Goal: Transaction & Acquisition: Purchase product/service

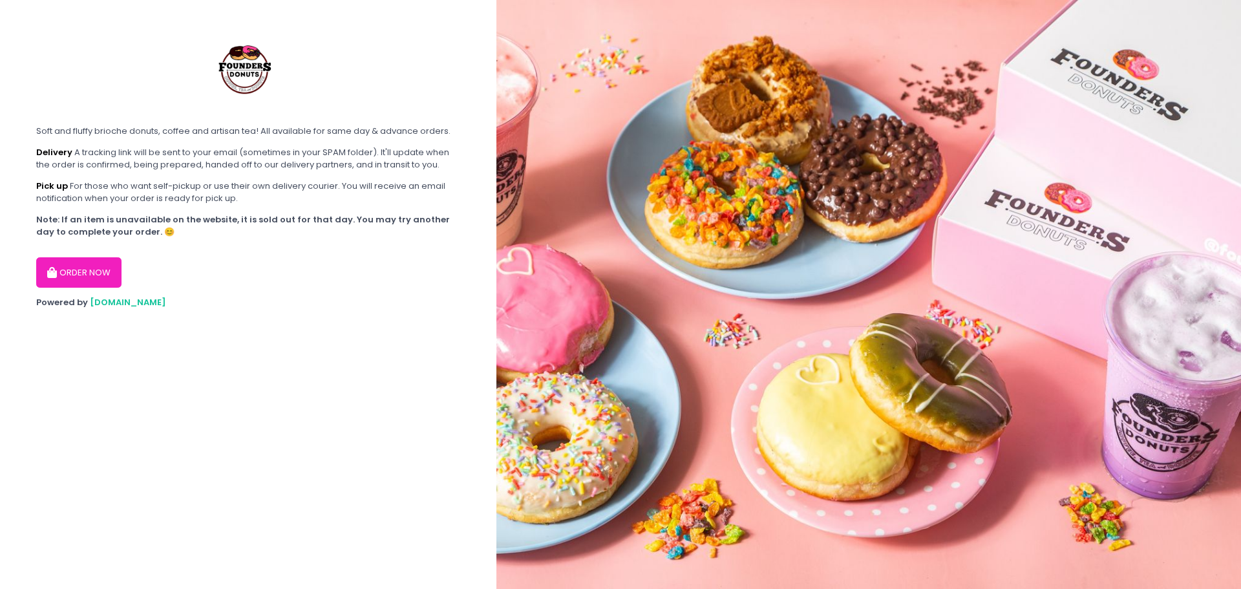
click at [65, 264] on button "ORDER NOW" at bounding box center [78, 272] width 85 height 31
select select "61a2022e41b39c710272d16a"
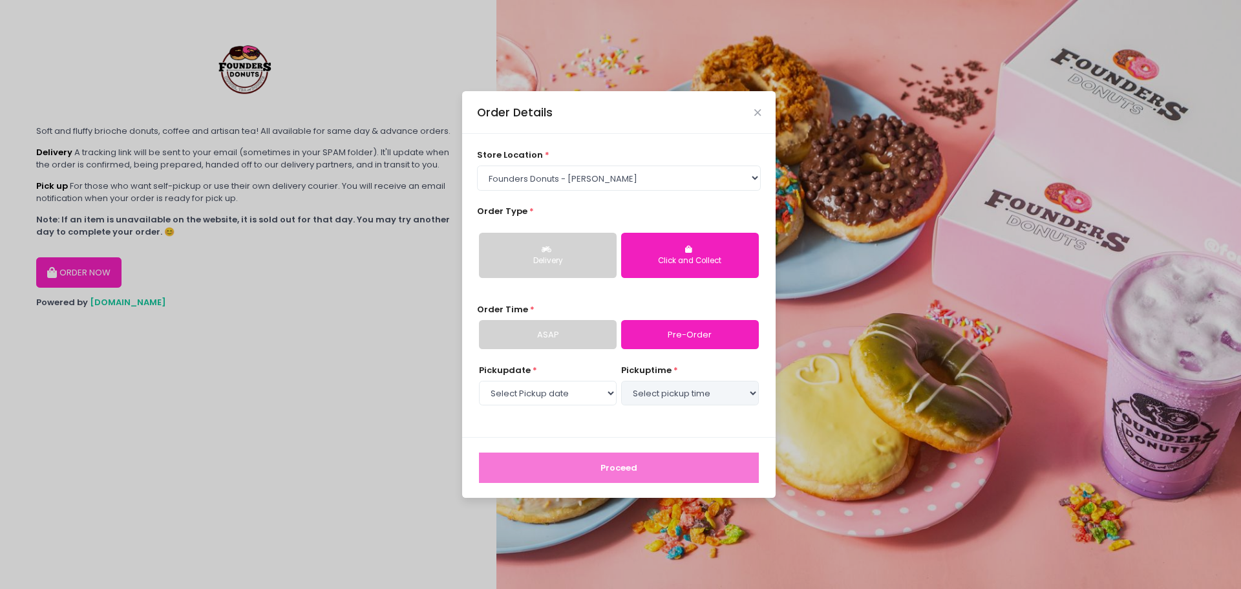
select select "[DATE]"
click at [541, 239] on button "Delivery" at bounding box center [548, 255] width 138 height 45
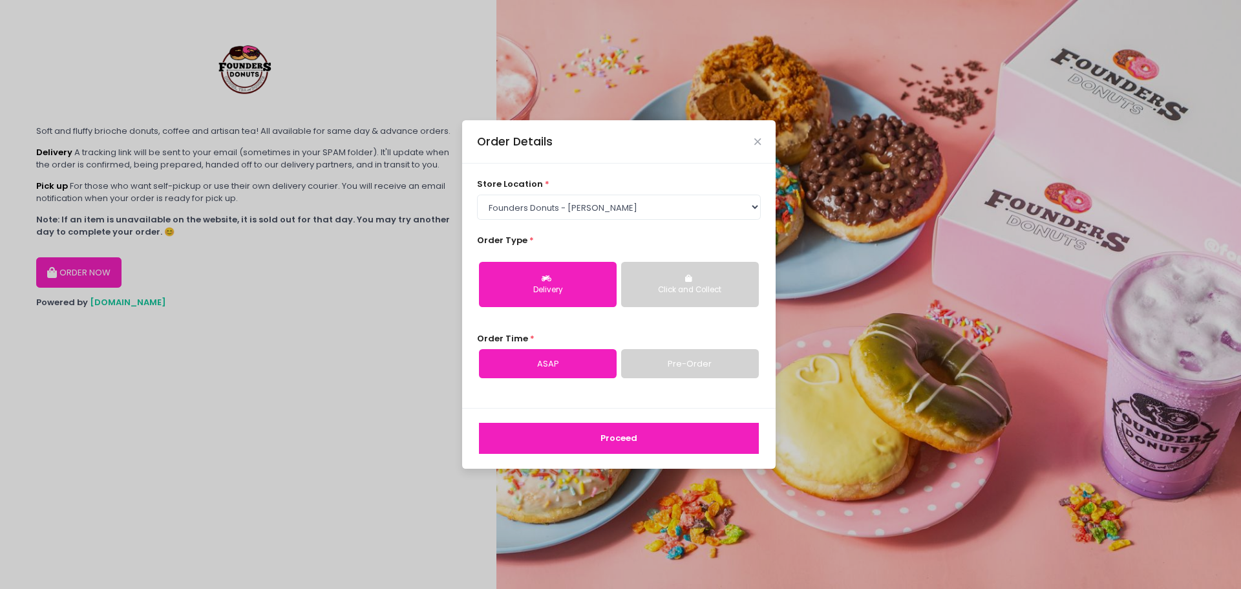
click at [718, 277] on button "Click and Collect" at bounding box center [690, 284] width 138 height 45
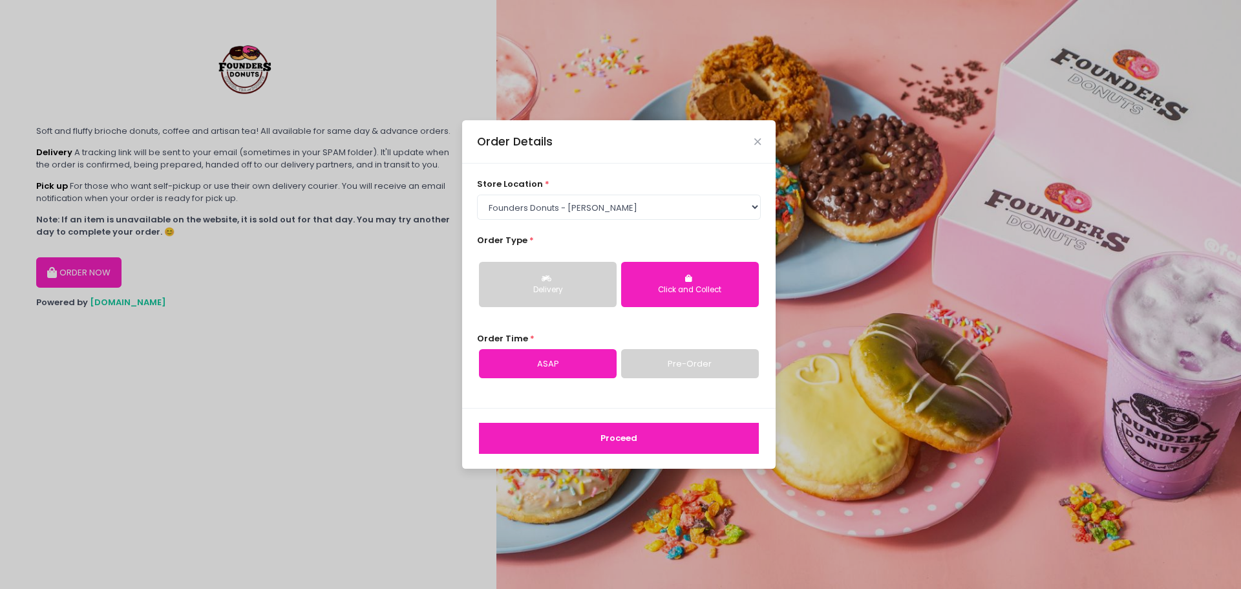
click at [578, 282] on button "Delivery" at bounding box center [548, 284] width 138 height 45
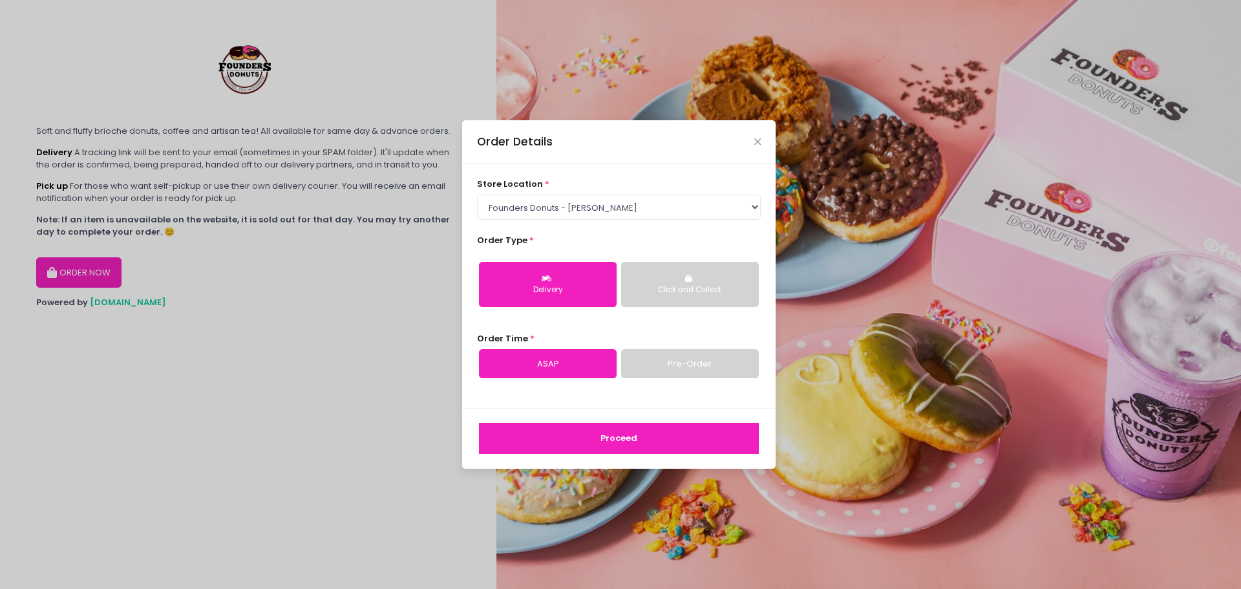
click at [654, 357] on link "Pre-Order" at bounding box center [690, 364] width 138 height 30
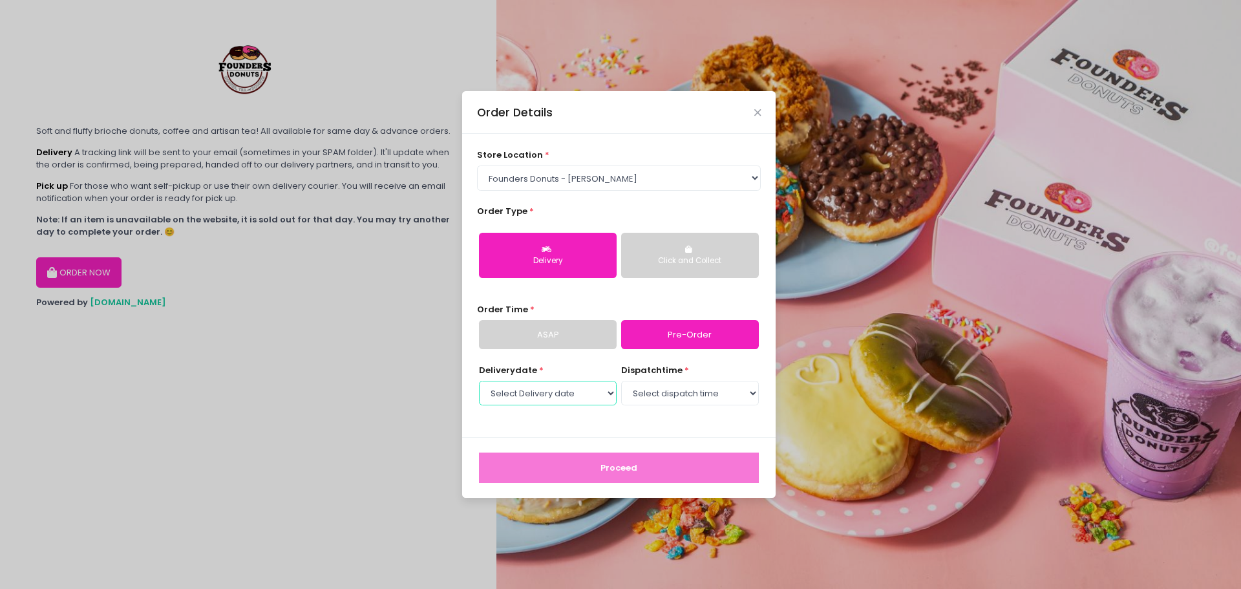
click at [600, 397] on select "Select Delivery date [DATE] [DATE] [DATE] [DATE] [DATE] [DATE] [DATE] [DATE] [D…" at bounding box center [548, 393] width 138 height 25
select select "[DATE]"
click at [479, 381] on select "Select Delivery date [DATE] [DATE] [DATE] [DATE] [DATE] [DATE] [DATE] [DATE] [D…" at bounding box center [548, 393] width 138 height 25
click at [720, 387] on select "Select dispatch time 07:00 AM - 07:30 AM 07:30 AM - 08:00 AM 08:00 AM - 08:30 A…" at bounding box center [690, 393] width 138 height 25
select select "13:00"
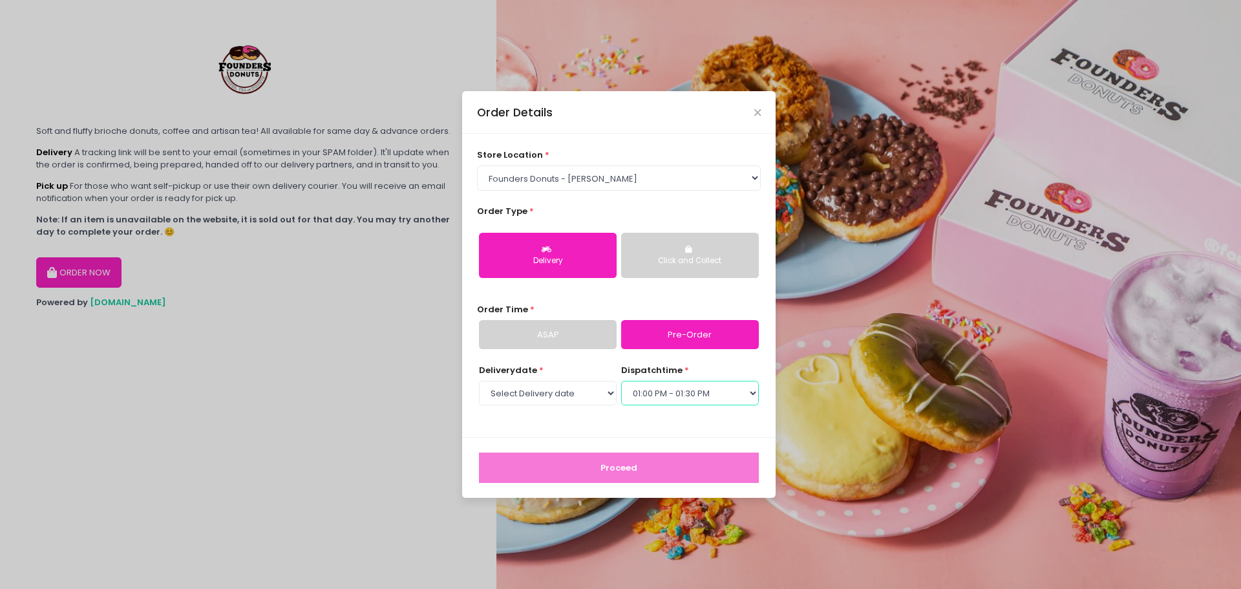
click at [621, 381] on select "Select dispatch time 07:00 AM - 07:30 AM 07:30 AM - 08:00 AM 08:00 AM - 08:30 A…" at bounding box center [690, 393] width 138 height 25
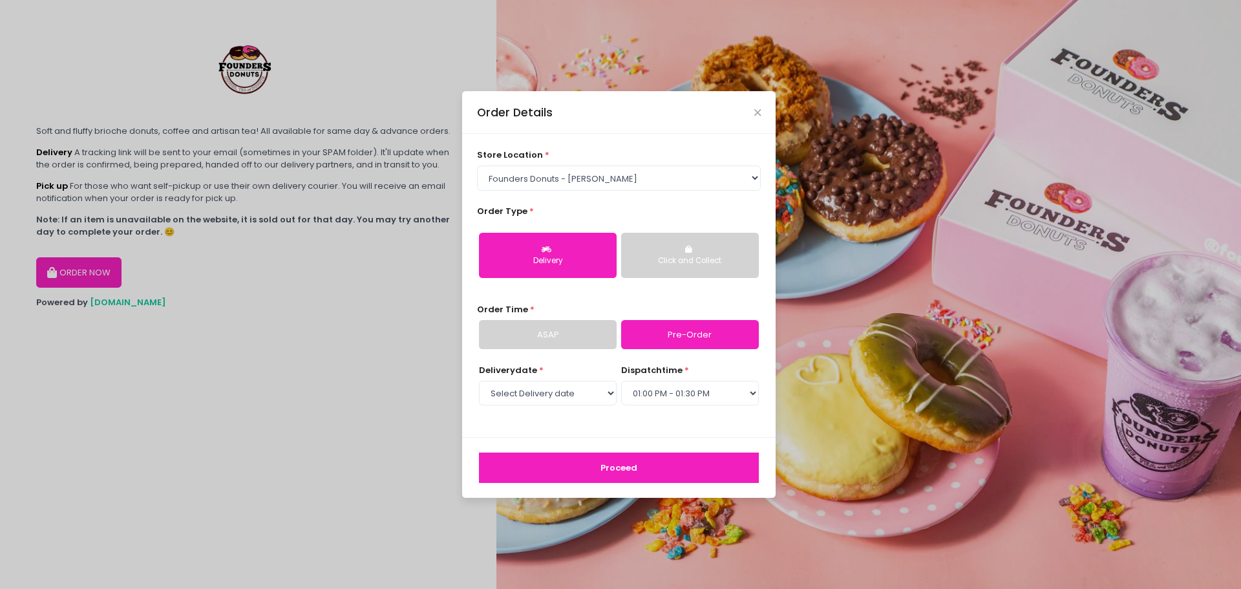
click at [642, 462] on button "Proceed" at bounding box center [619, 467] width 280 height 31
